Goal: Task Accomplishment & Management: Use online tool/utility

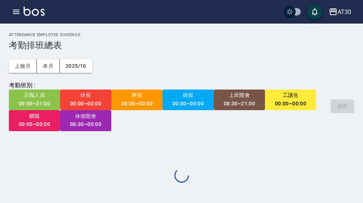
scroll to position [22, 0]
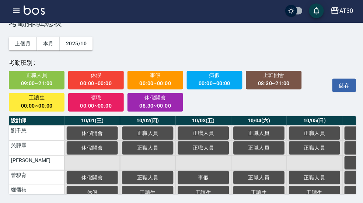
click at [344, 10] on div "AT30" at bounding box center [345, 11] width 14 height 9
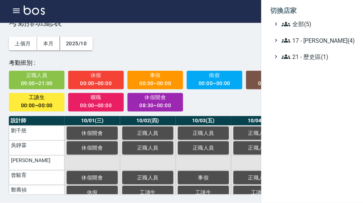
click at [323, 21] on span "全部(5)" at bounding box center [315, 25] width 71 height 9
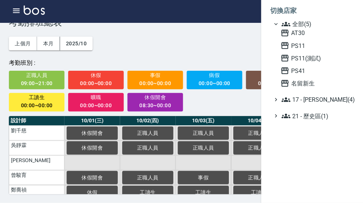
click at [316, 44] on span "PS11" at bounding box center [315, 46] width 72 height 9
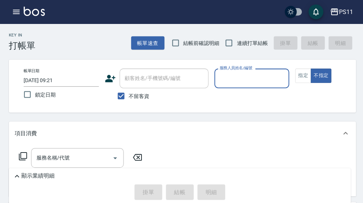
click at [21, 14] on button "button" at bounding box center [16, 11] width 15 height 15
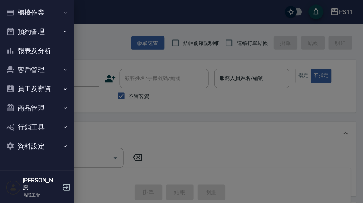
click at [62, 7] on button "櫃檯作業" at bounding box center [37, 12] width 68 height 19
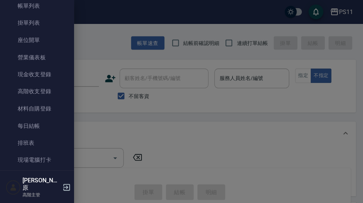
scroll to position [47, 0]
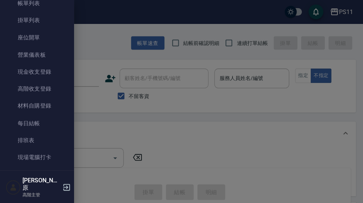
click at [46, 160] on link "現場電腦打卡" at bounding box center [37, 156] width 68 height 17
